Goal: Task Accomplishment & Management: Use online tool/utility

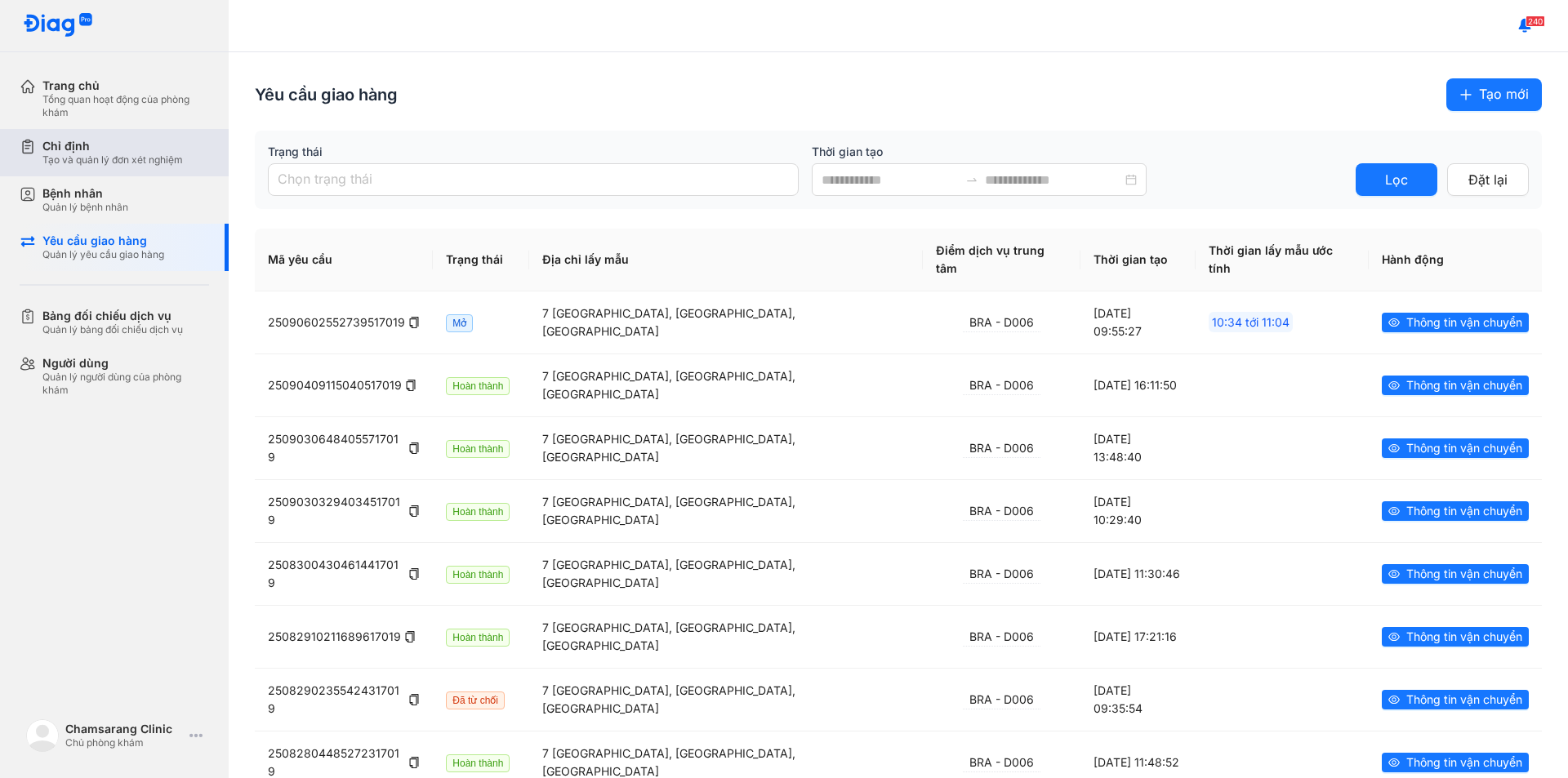
drag, startPoint x: 122, startPoint y: 160, endPoint x: 116, endPoint y: 151, distance: 10.8
click at [122, 160] on div "Tạo và quản lý đơn xét nghiệm" at bounding box center [112, 160] width 141 height 13
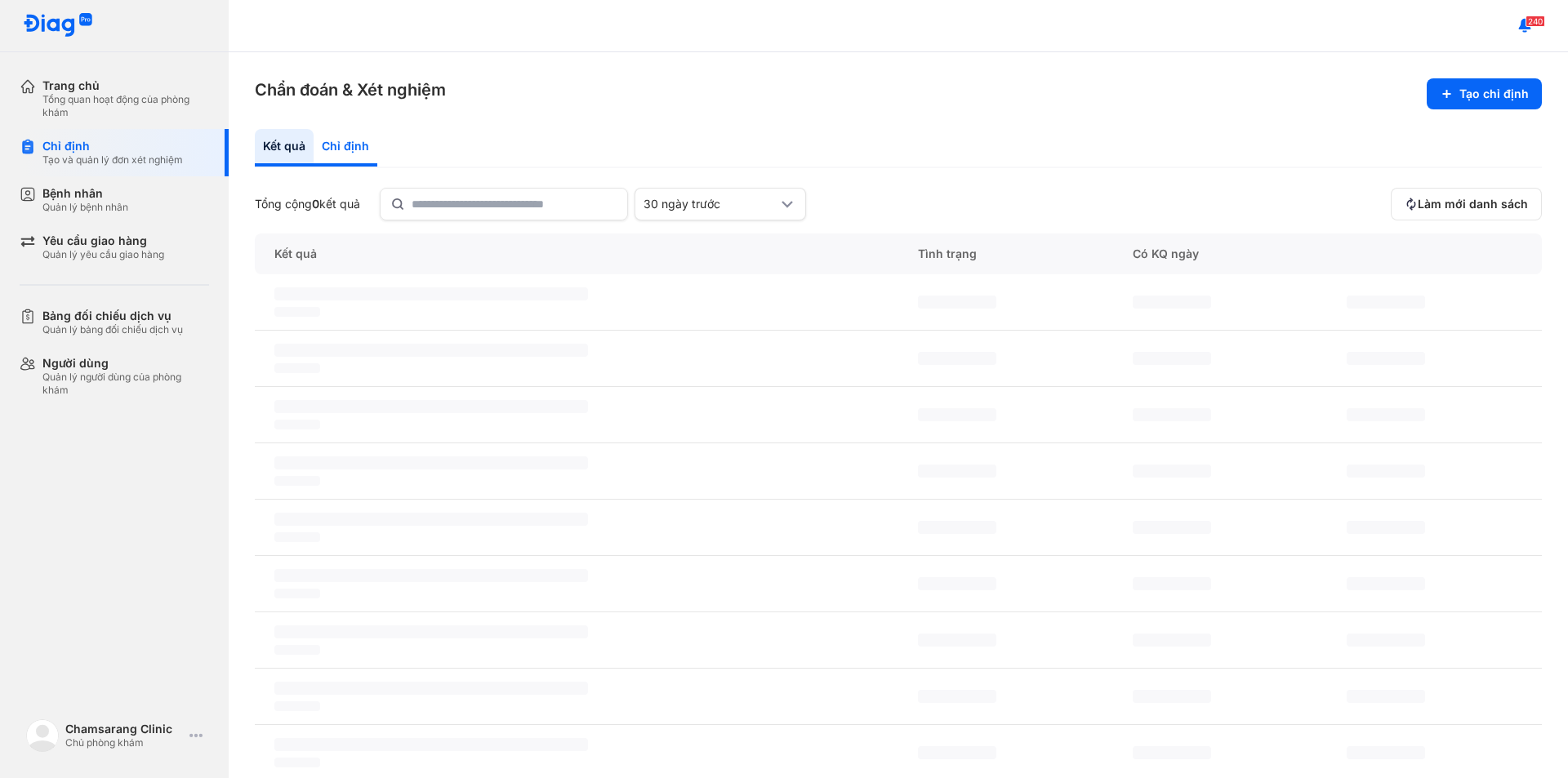
click at [352, 134] on div "Chỉ định" at bounding box center [346, 147] width 63 height 37
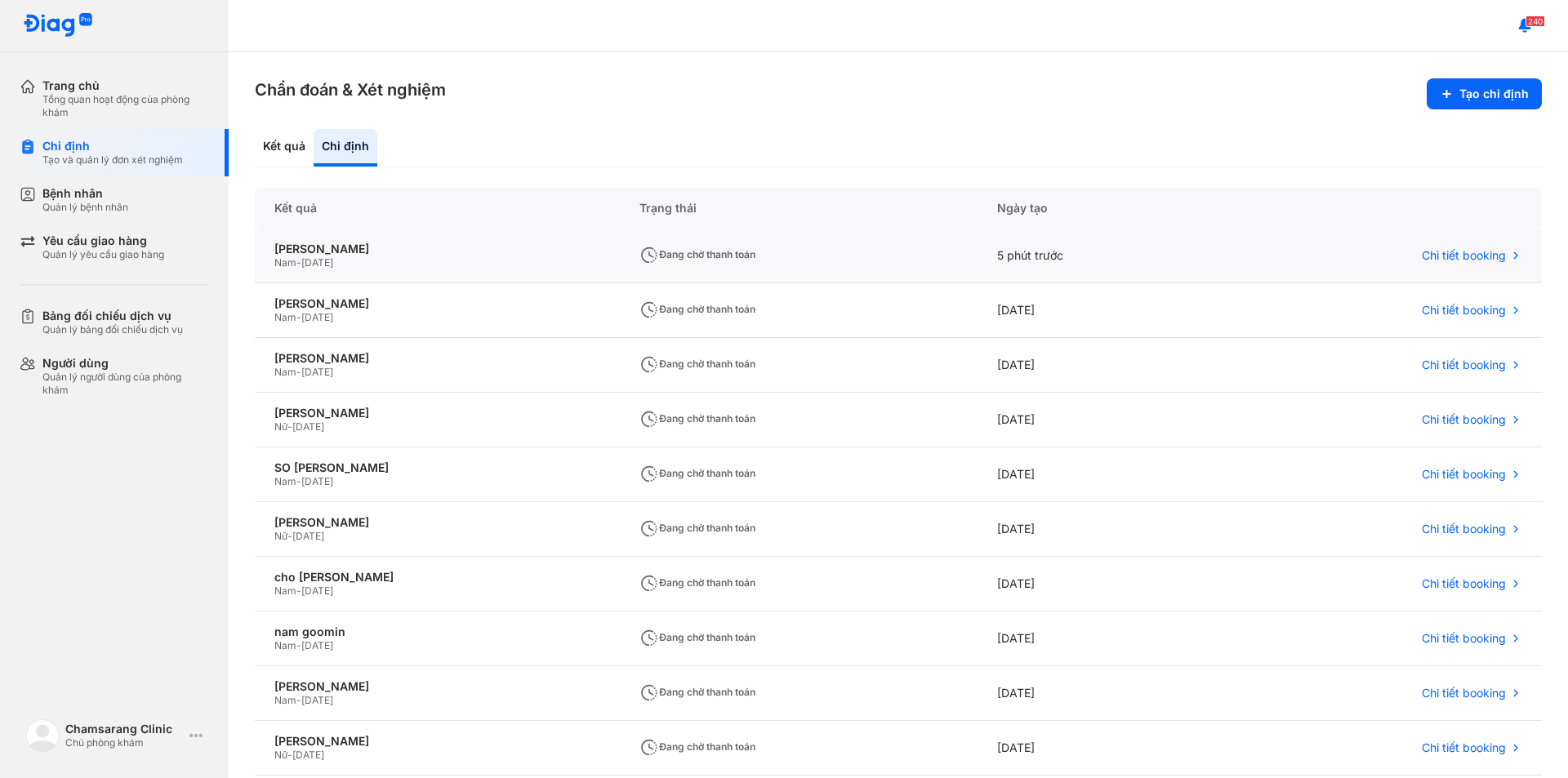
click at [379, 263] on div "Nam - [DATE]" at bounding box center [437, 263] width 326 height 13
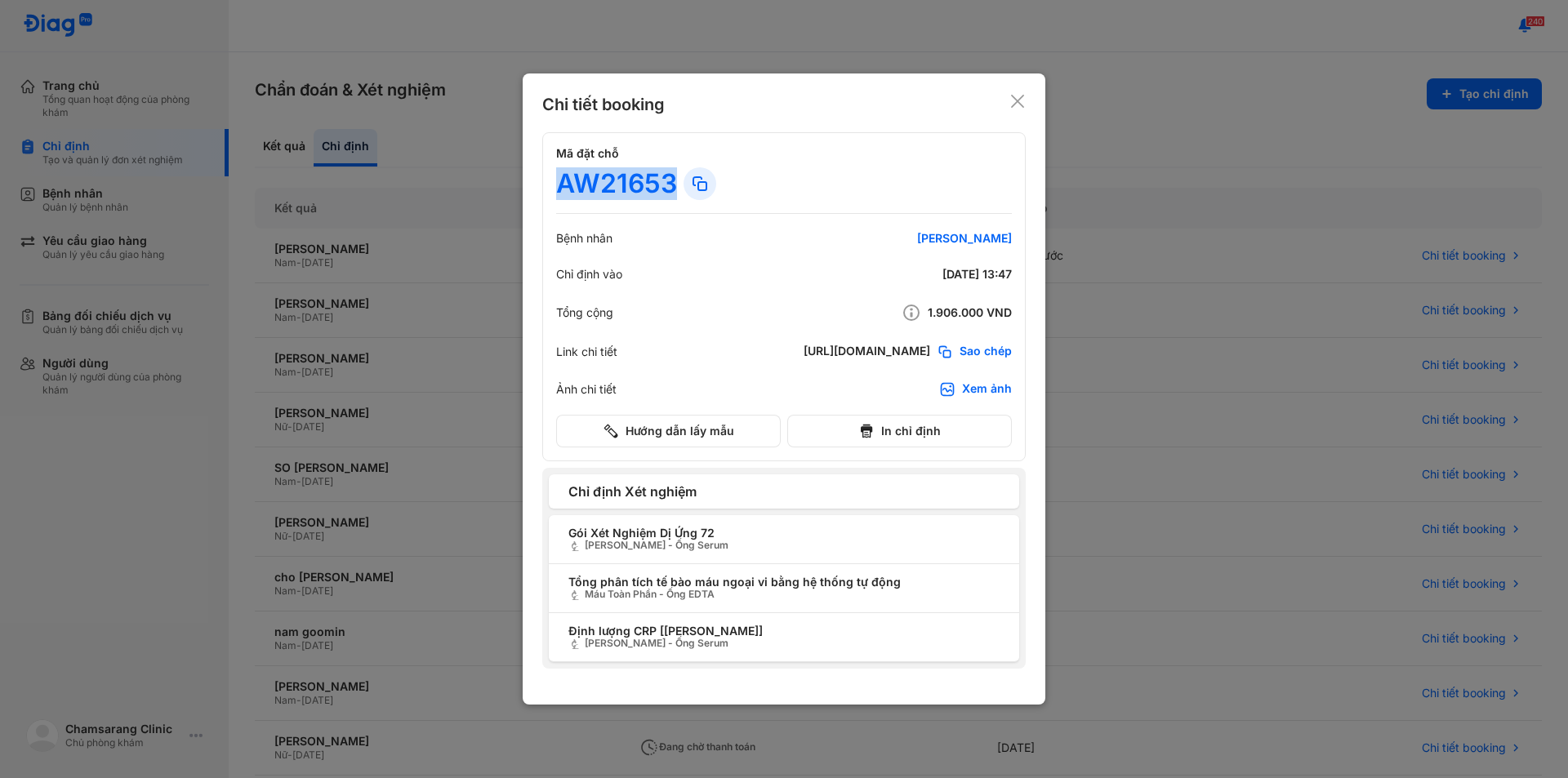
drag, startPoint x: 564, startPoint y: 186, endPoint x: 688, endPoint y: 189, distance: 124.0
click at [693, 190] on div "AW21653" at bounding box center [784, 184] width 455 height 33
copy div "AW21653"
click at [1011, 101] on icon at bounding box center [1018, 102] width 16 height 16
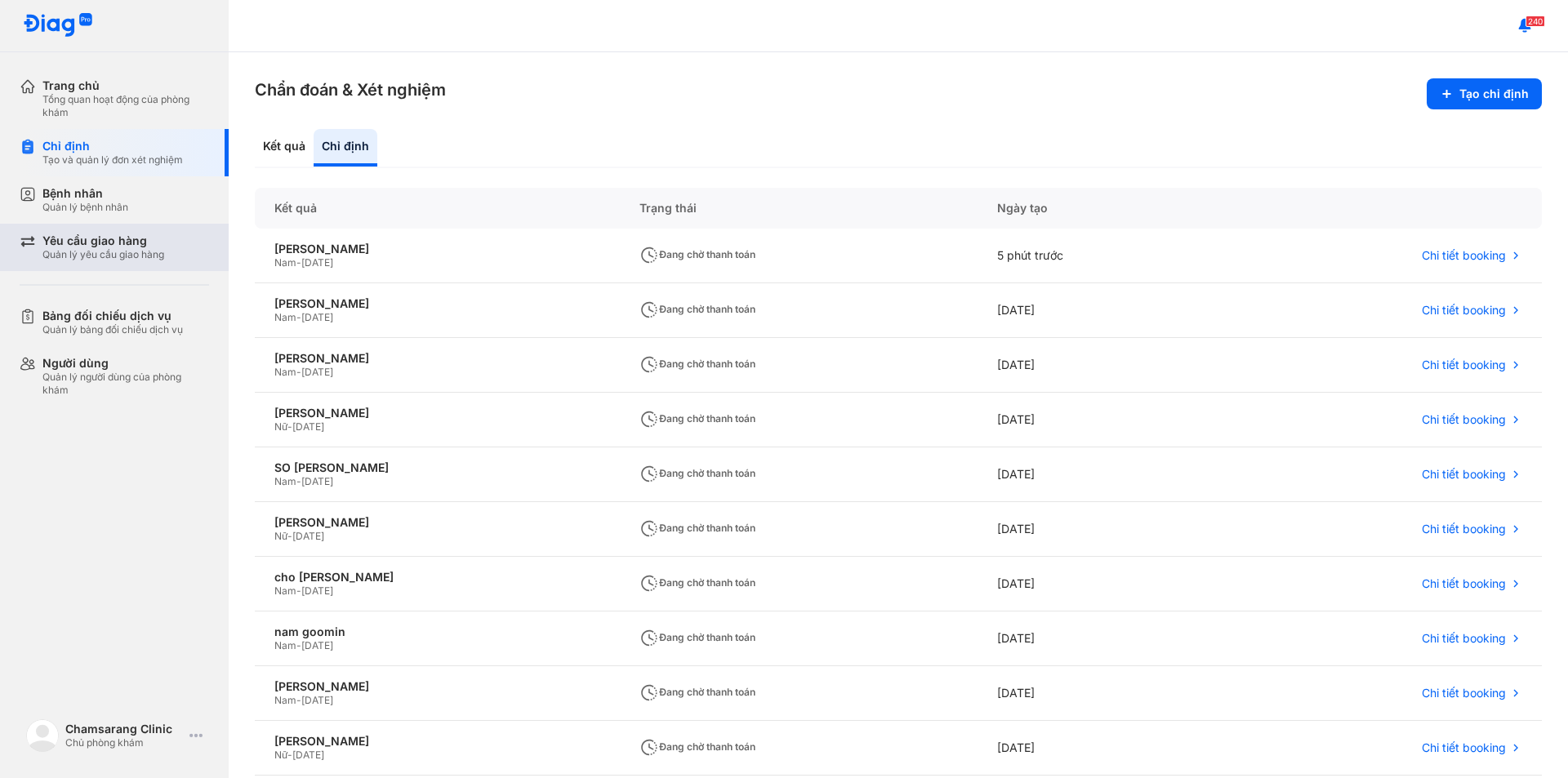
click at [94, 238] on div "Yêu cầu giao hàng" at bounding box center [103, 241] width 122 height 15
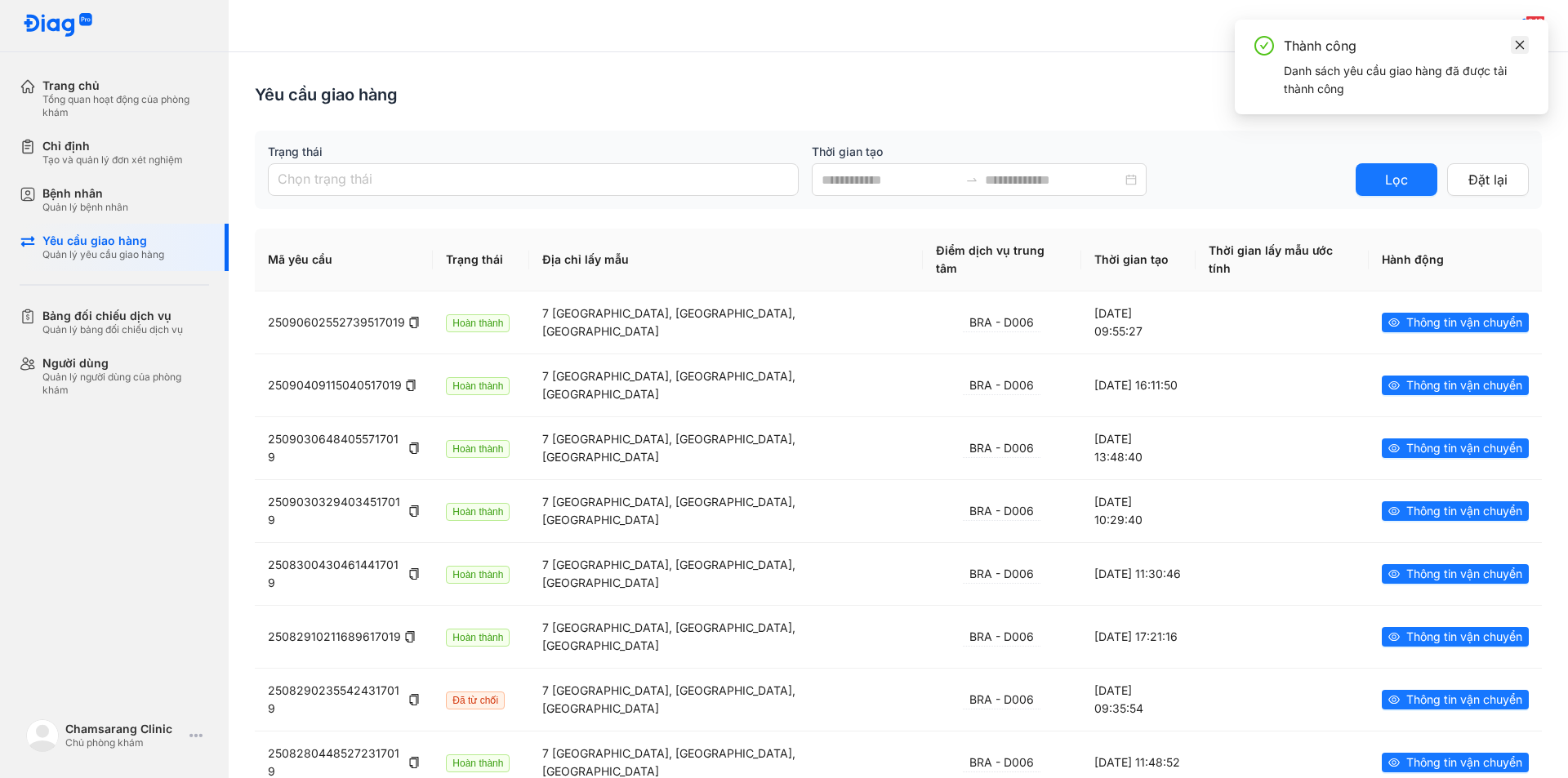
click at [1520, 45] on icon "close" at bounding box center [1519, 44] width 12 height 12
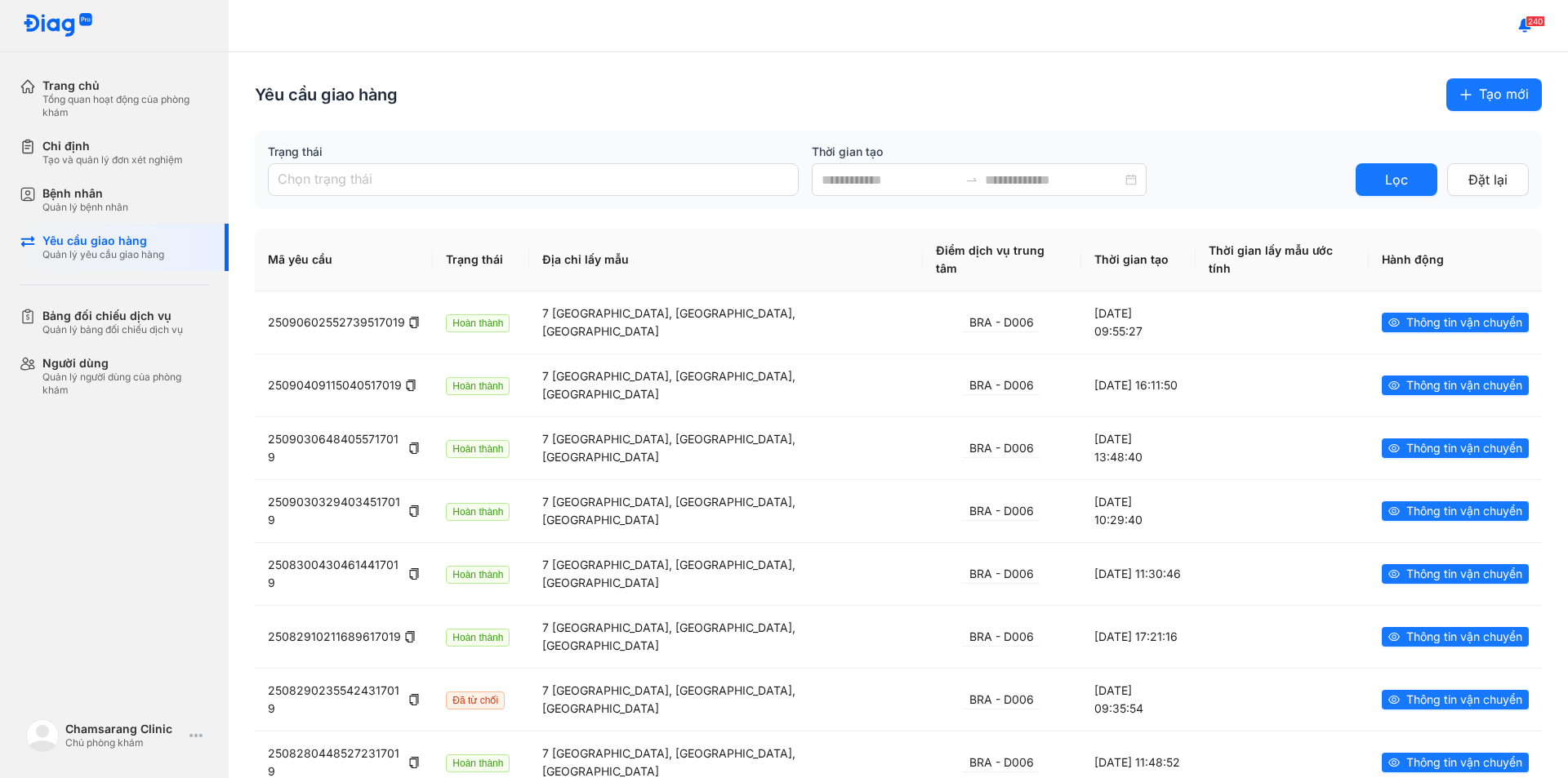
click at [1465, 92] on button "Tạo mới" at bounding box center [1494, 94] width 95 height 33
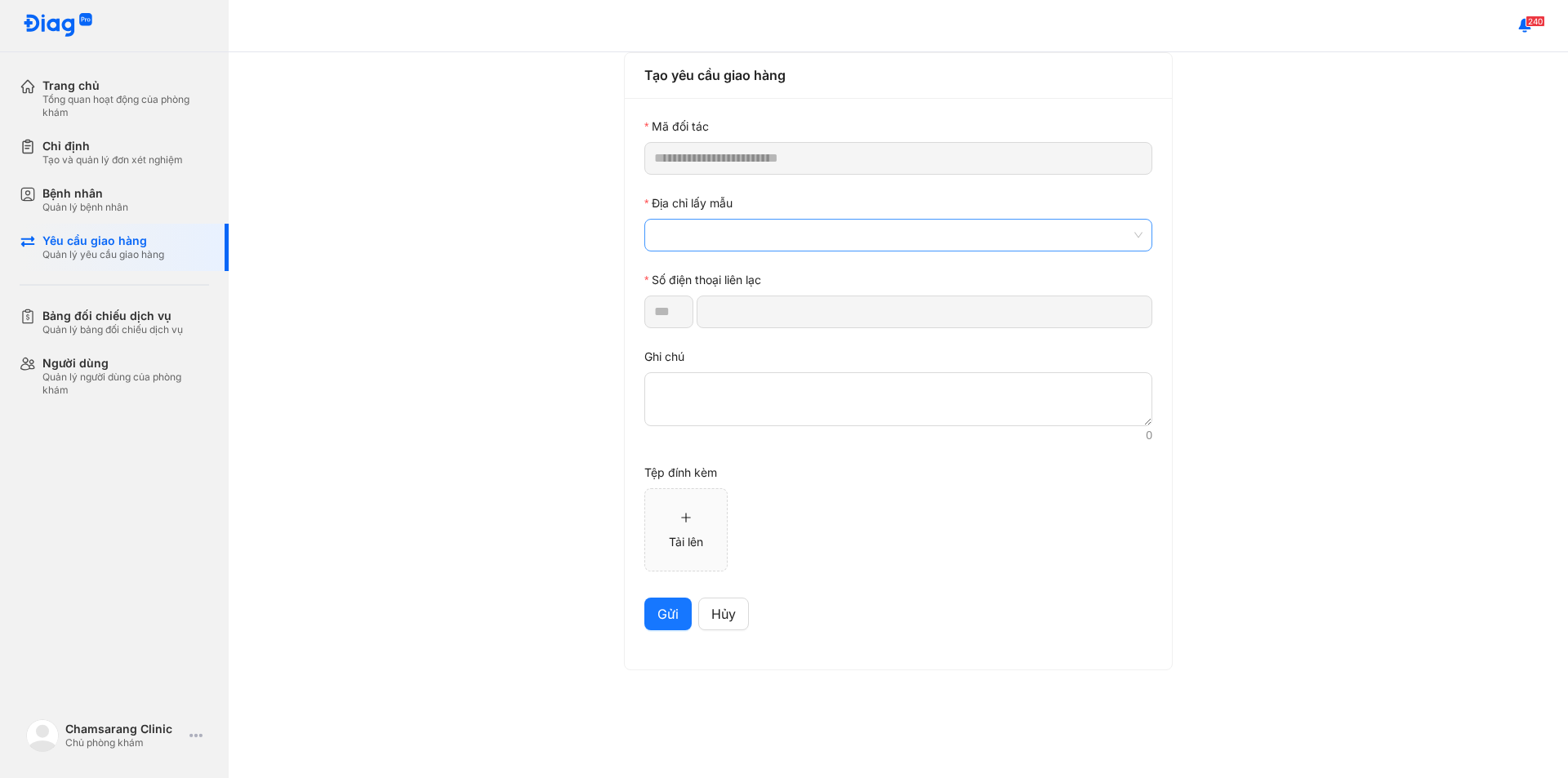
click at [698, 238] on span at bounding box center [898, 235] width 488 height 31
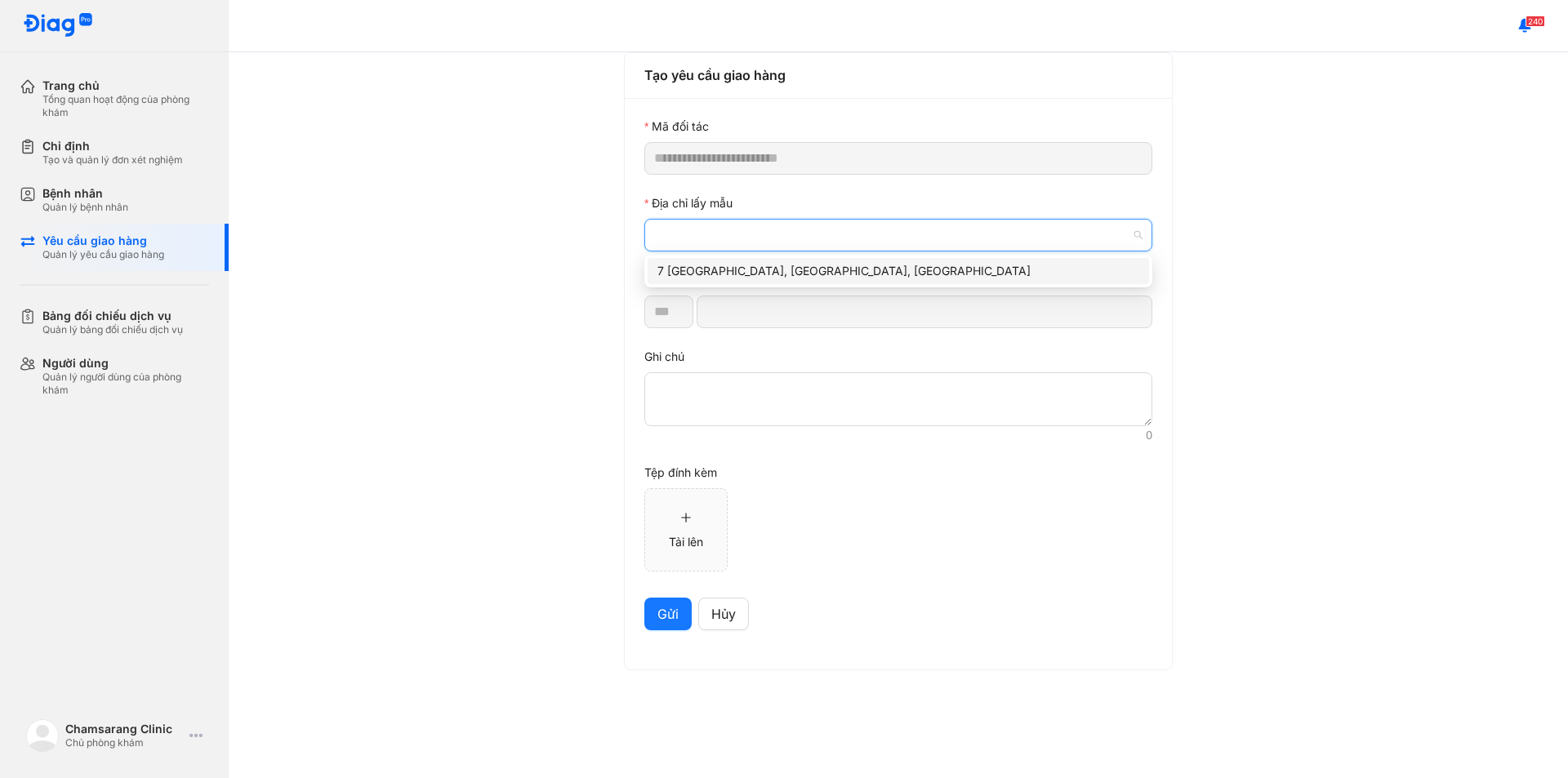
click at [721, 269] on div "7 [GEOGRAPHIC_DATA], [GEOGRAPHIC_DATA], [GEOGRAPHIC_DATA]" at bounding box center [898, 271] width 482 height 18
type input "*********"
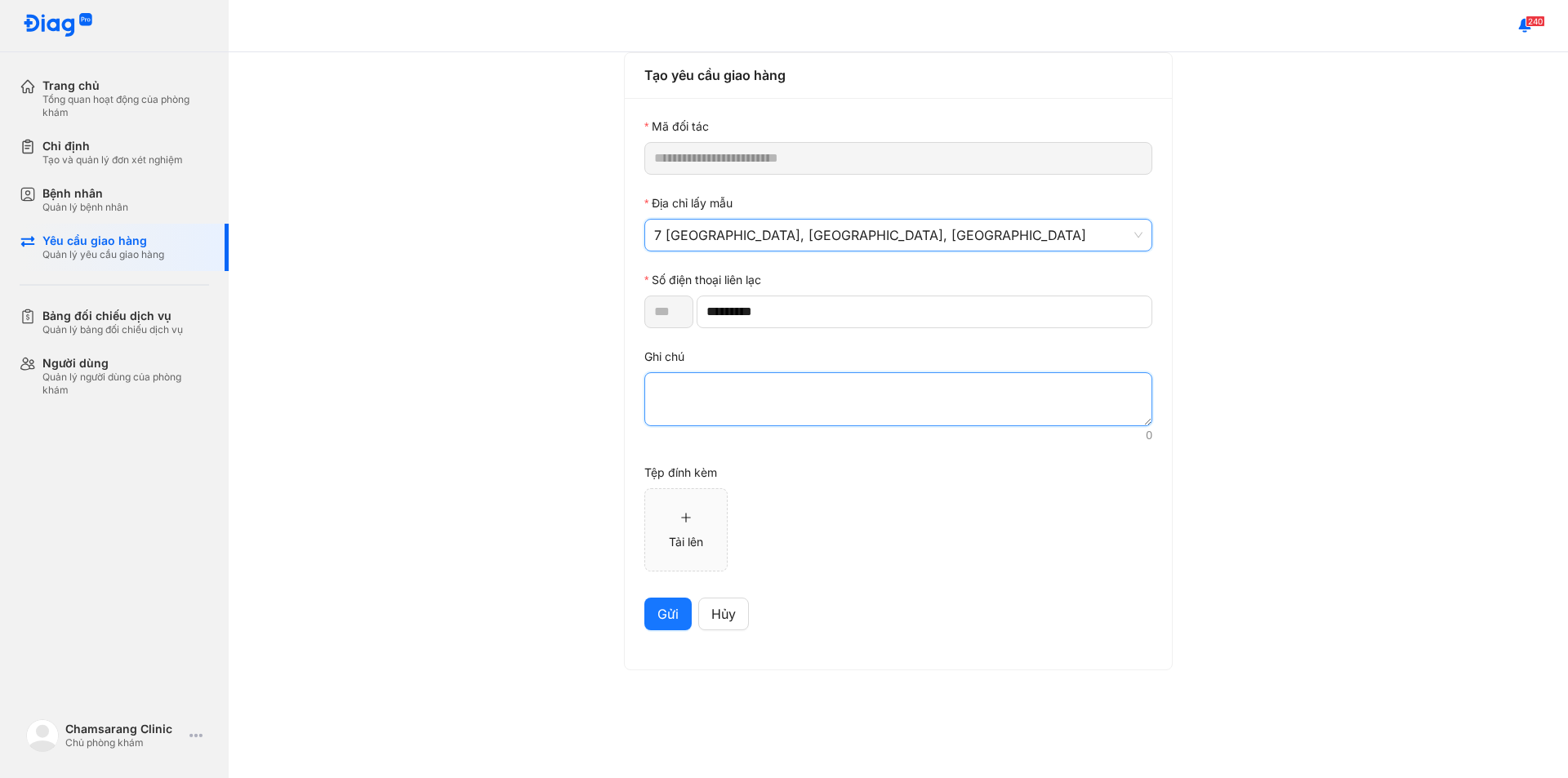
click at [719, 394] on textarea at bounding box center [898, 399] width 508 height 53
paste textarea "*******"
type textarea "*******"
click at [659, 616] on span "Gửi" at bounding box center [667, 614] width 21 height 21
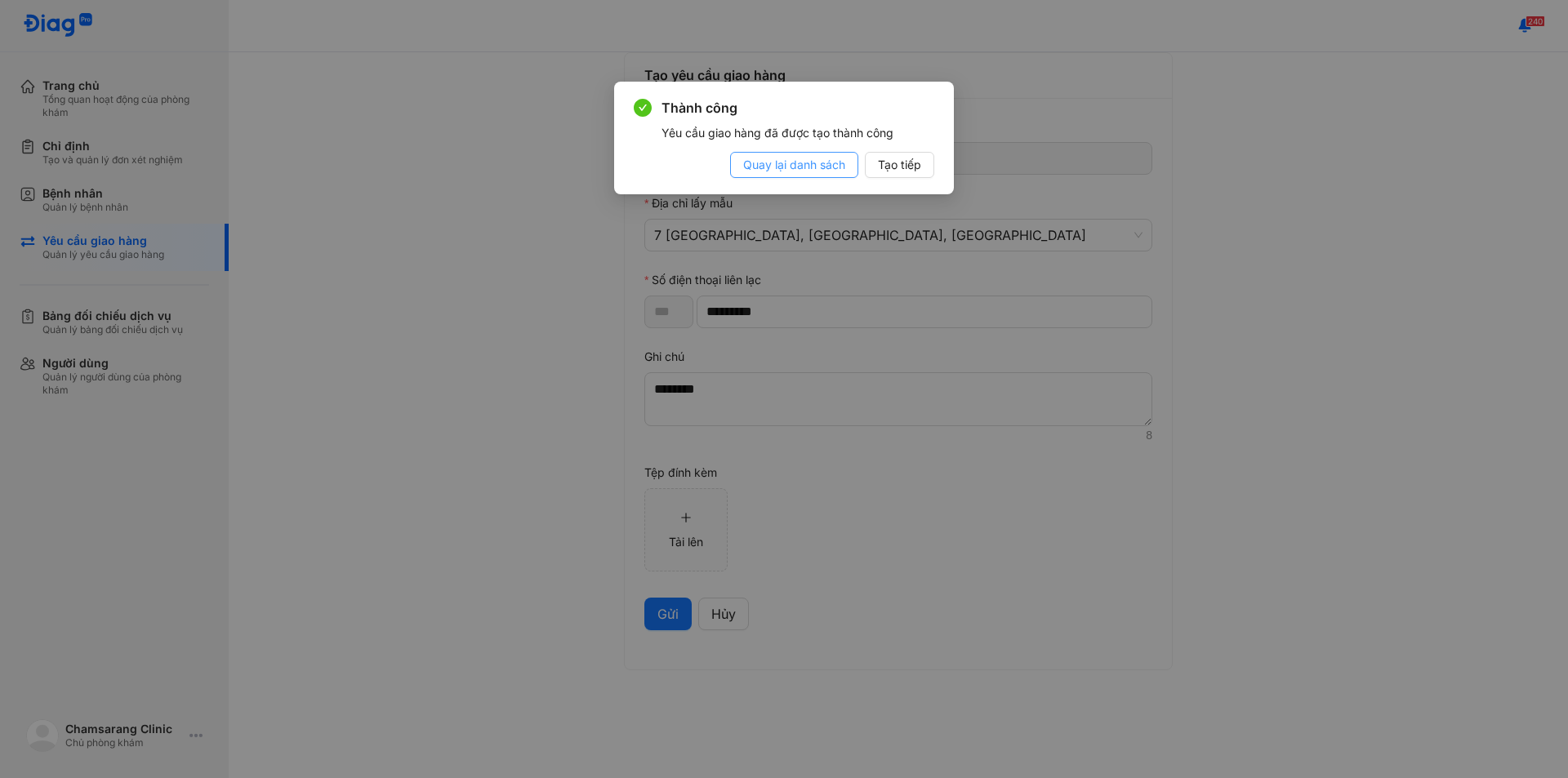
click at [811, 162] on span "Quay lại danh sách" at bounding box center [794, 165] width 102 height 18
